Goal: Transaction & Acquisition: Purchase product/service

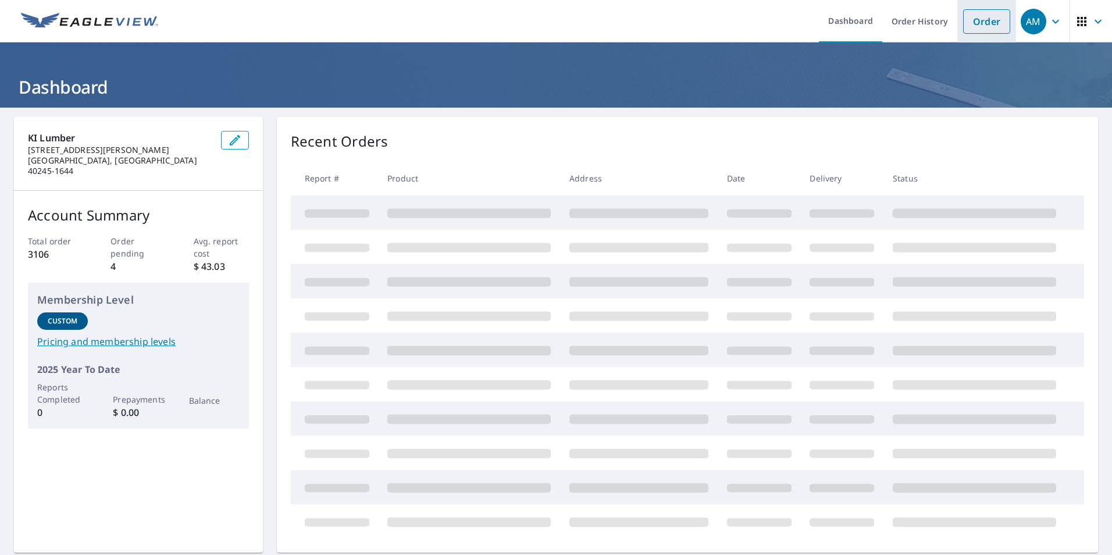
click at [966, 26] on link "Order" at bounding box center [986, 21] width 47 height 24
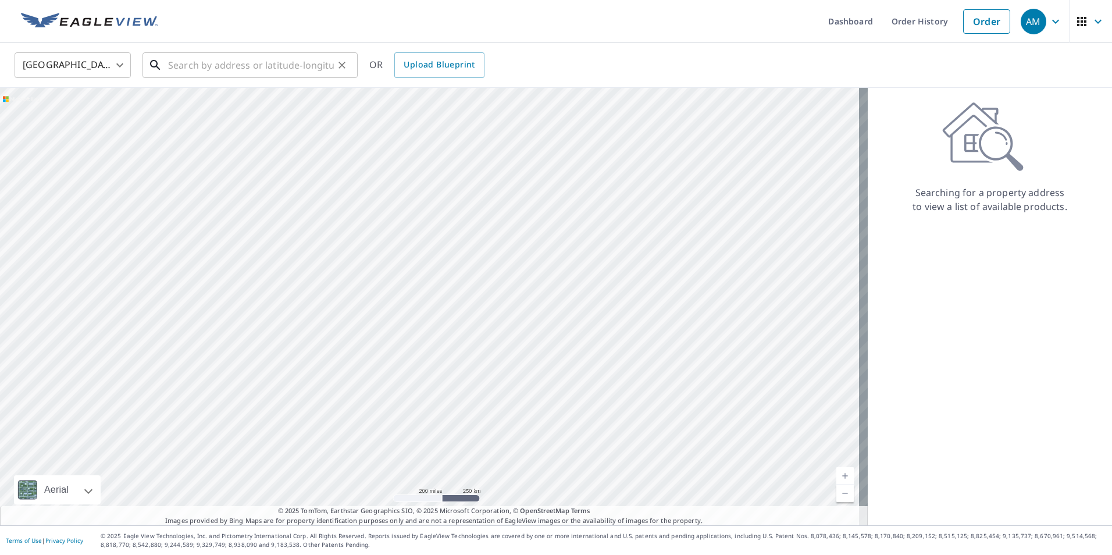
click at [178, 67] on input "text" at bounding box center [251, 65] width 166 height 33
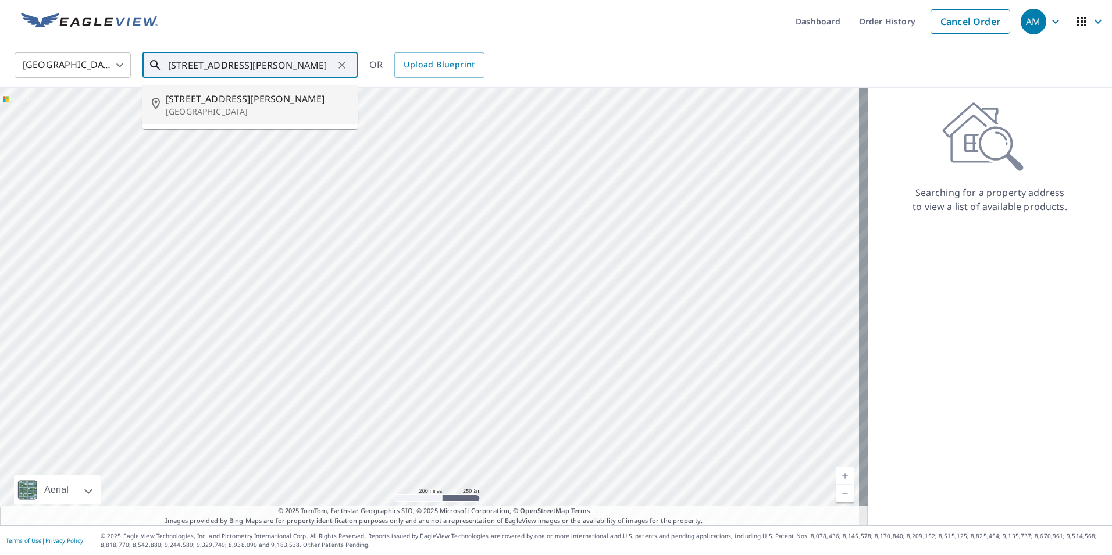
click at [223, 106] on p "[GEOGRAPHIC_DATA]" at bounding box center [257, 112] width 183 height 12
type input "[STREET_ADDRESS][PERSON_NAME]"
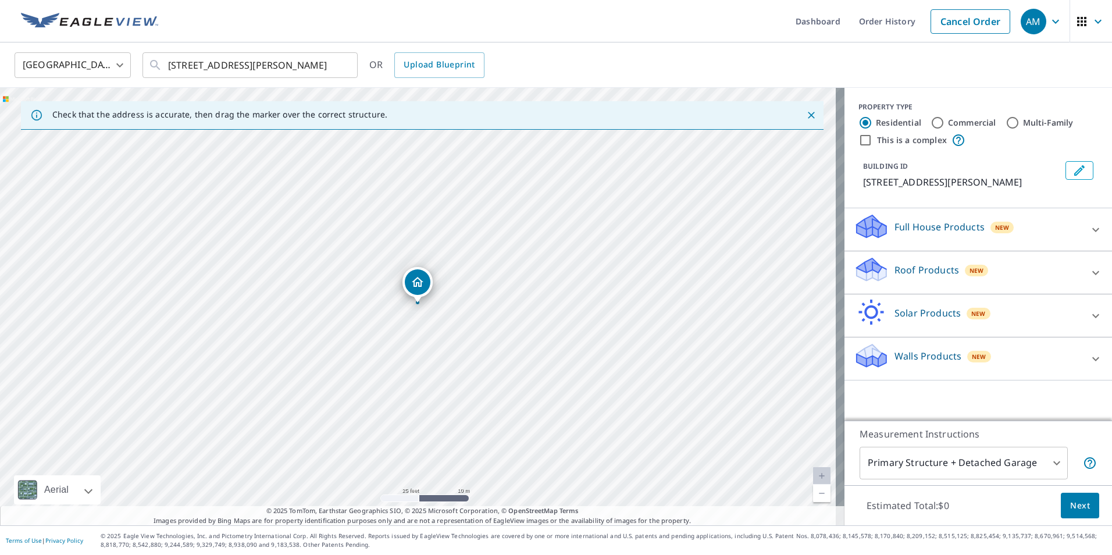
drag, startPoint x: 430, startPoint y: 268, endPoint x: 424, endPoint y: 284, distance: 17.5
drag, startPoint x: 413, startPoint y: 283, endPoint x: 399, endPoint y: 263, distance: 24.7
click at [1089, 273] on icon at bounding box center [1096, 273] width 14 height 14
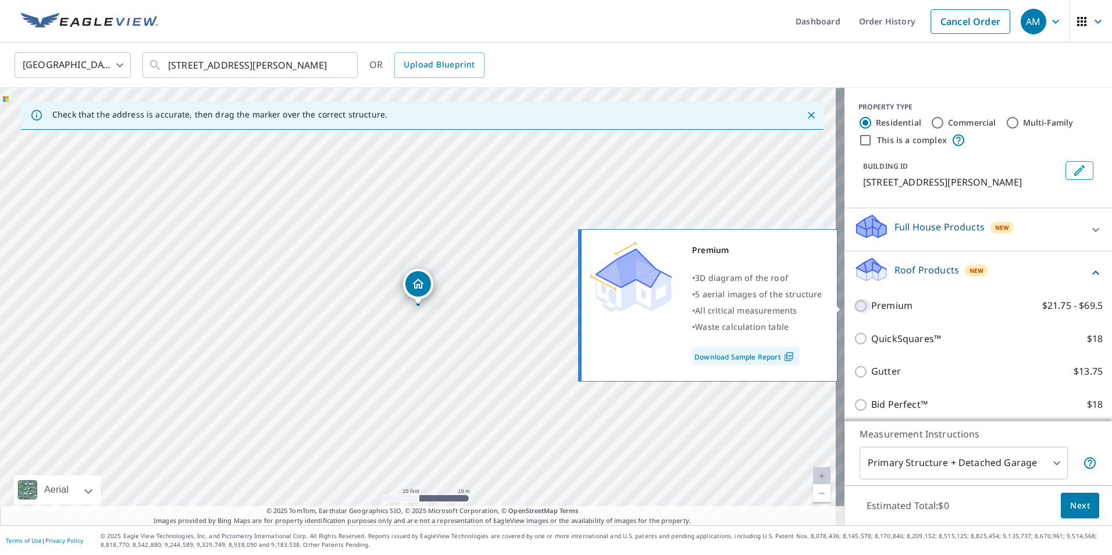
click at [855, 301] on input "Premium $21.75 - $69.5" at bounding box center [862, 306] width 17 height 14
checkbox input "true"
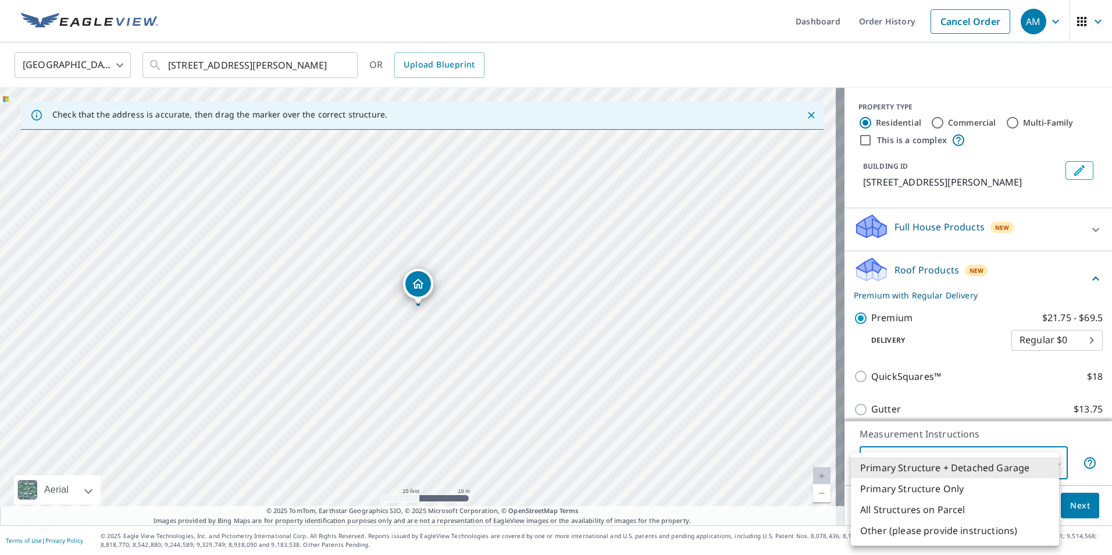
click at [1051, 461] on body "AM AM Dashboard Order History Cancel Order AM [GEOGRAPHIC_DATA] [GEOGRAPHIC_DAT…" at bounding box center [556, 277] width 1112 height 555
click at [1051, 461] on li "Primary Structure + Detached Garage" at bounding box center [955, 467] width 208 height 21
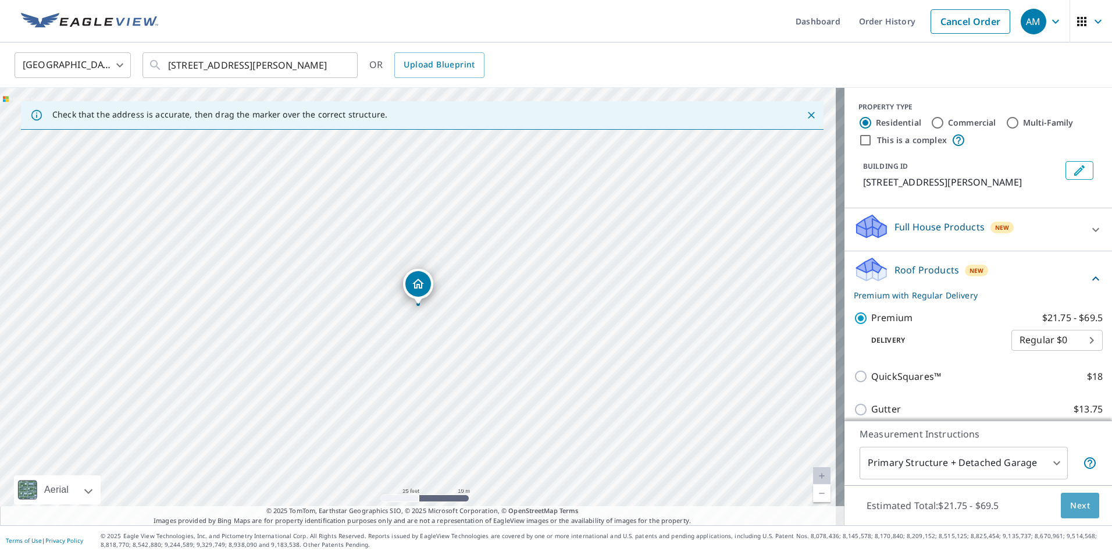
click at [1073, 504] on span "Next" at bounding box center [1081, 506] width 20 height 15
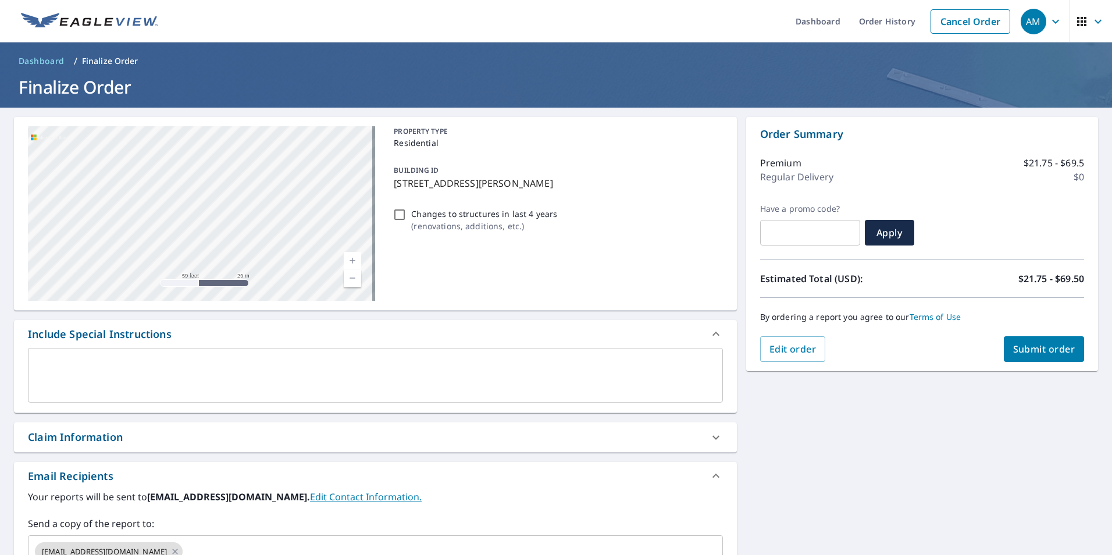
scroll to position [172, 0]
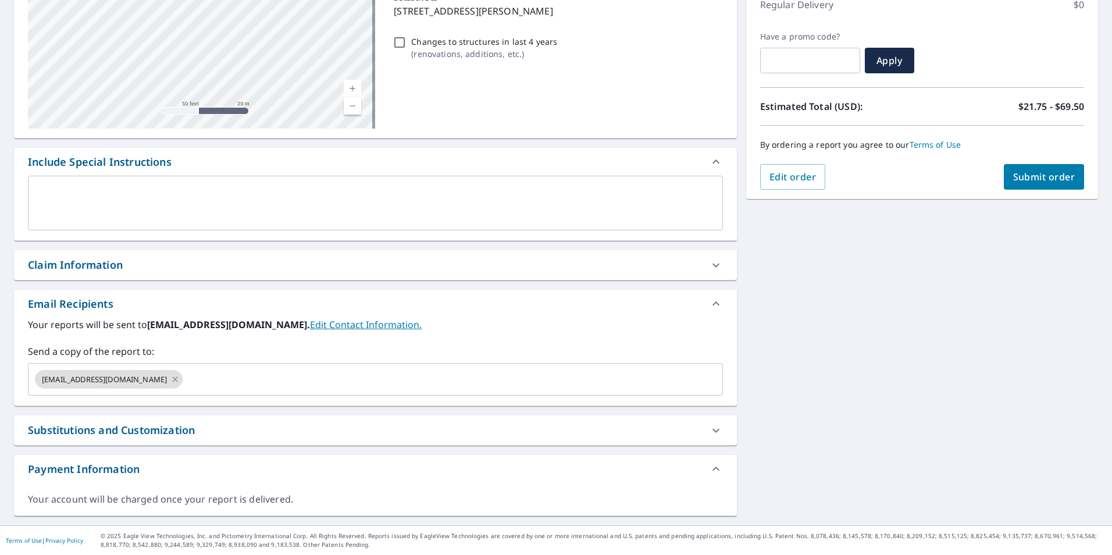
click at [108, 268] on div "Claim Information" at bounding box center [75, 265] width 95 height 16
checkbox input "true"
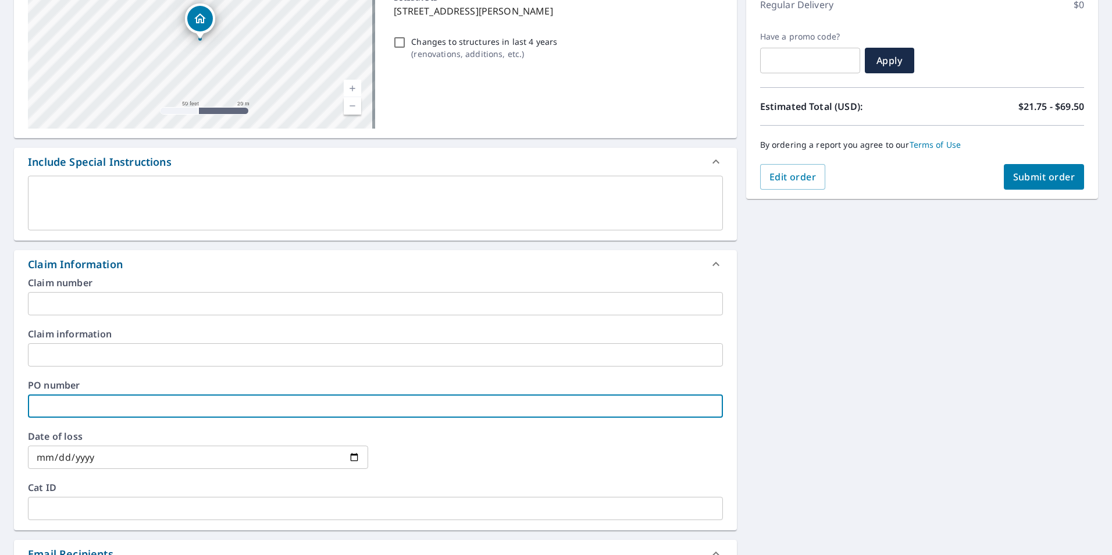
click at [80, 409] on input "text" at bounding box center [375, 405] width 695 height 23
type input "K & P"
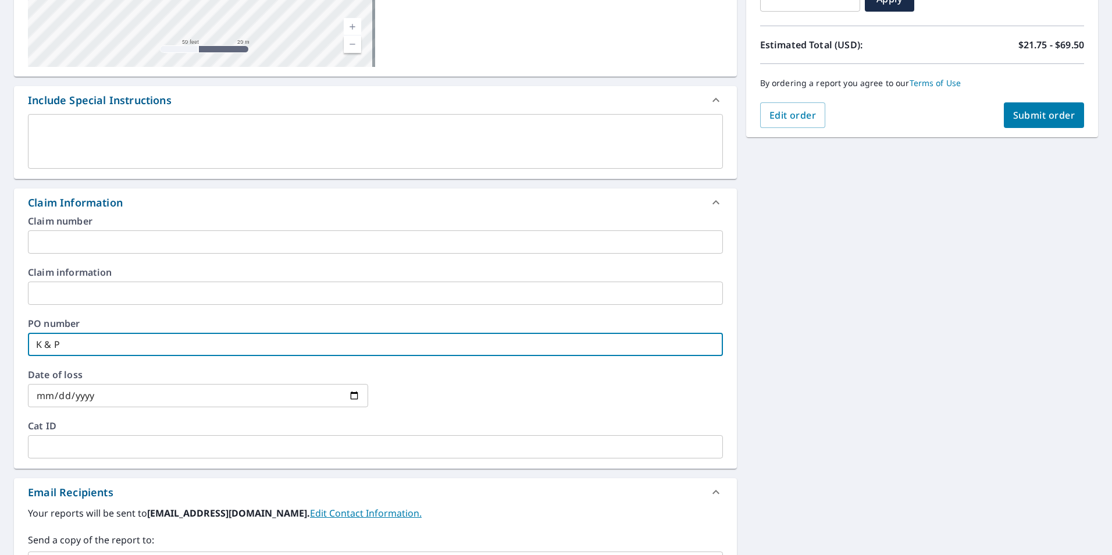
scroll to position [422, 0]
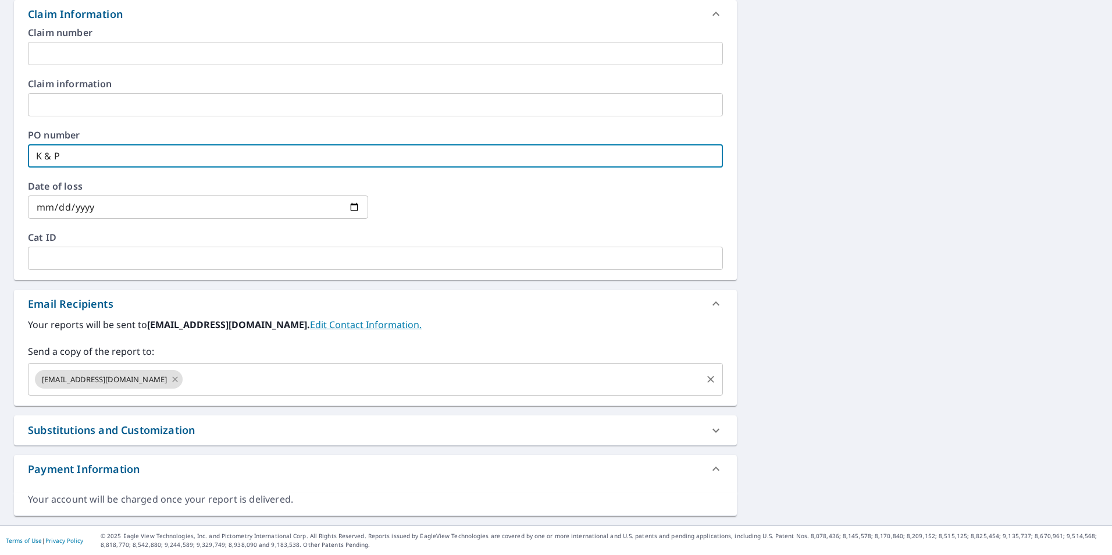
click at [170, 379] on icon at bounding box center [174, 379] width 9 height 13
checkbox input "true"
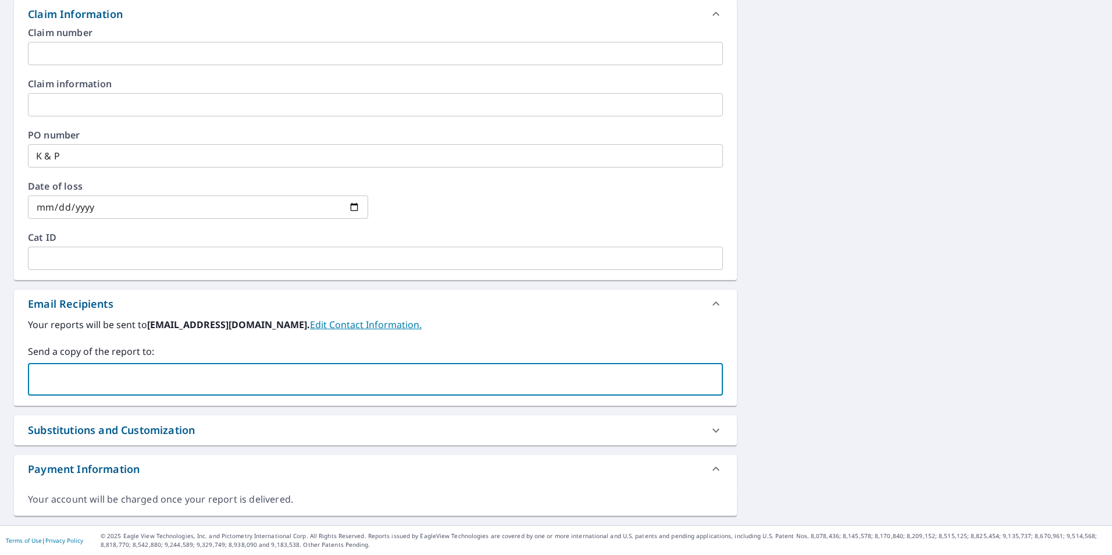
click at [102, 378] on input "text" at bounding box center [366, 379] width 667 height 22
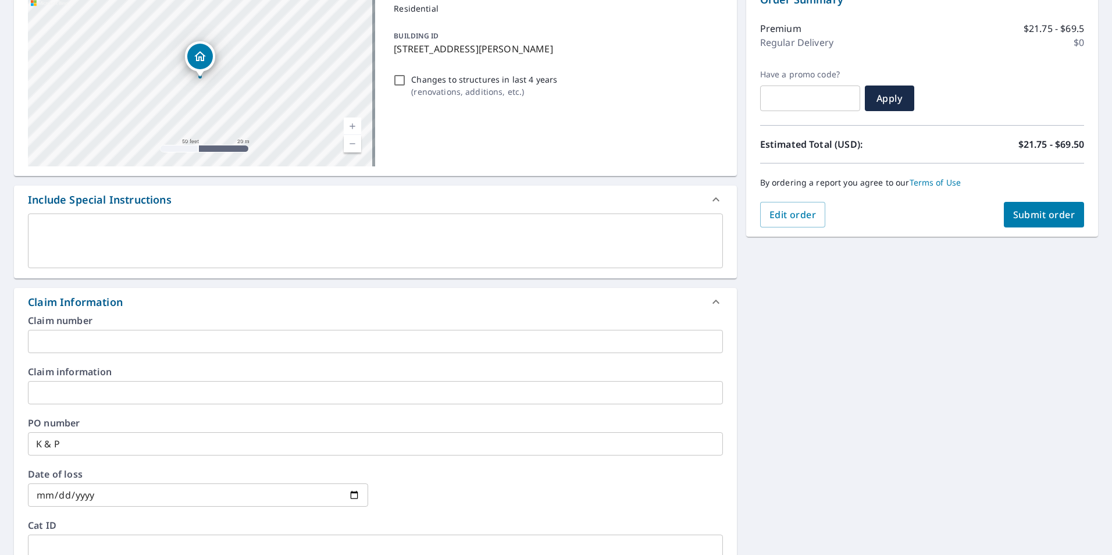
scroll to position [131, 0]
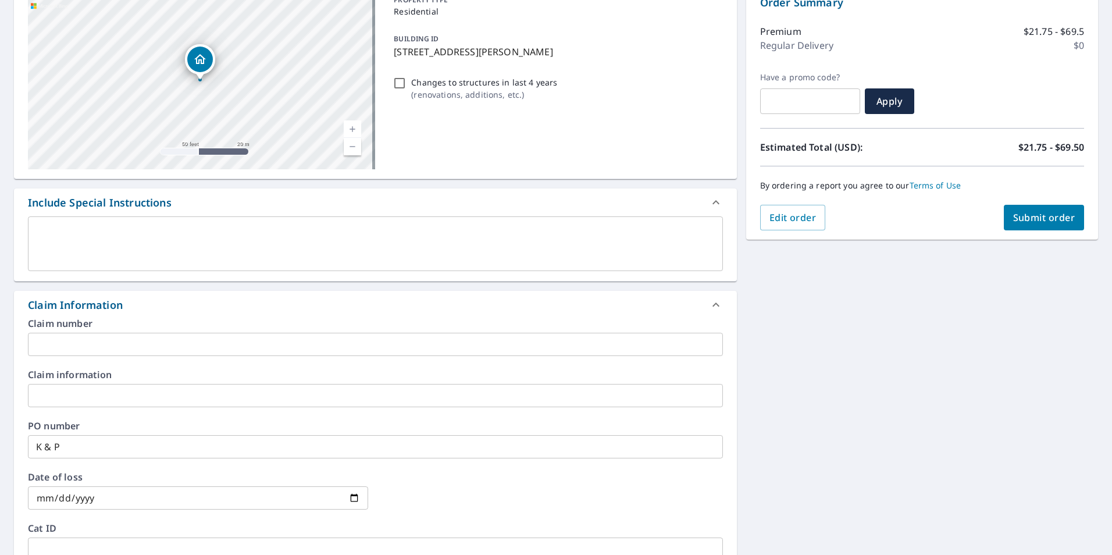
type input "[PERSON_NAME][EMAIL_ADDRESS][PERSON_NAME][DOMAIN_NAME]"
click at [1014, 219] on span "Submit order" at bounding box center [1045, 217] width 62 height 13
checkbox input "true"
